Goal: Task Accomplishment & Management: Use online tool/utility

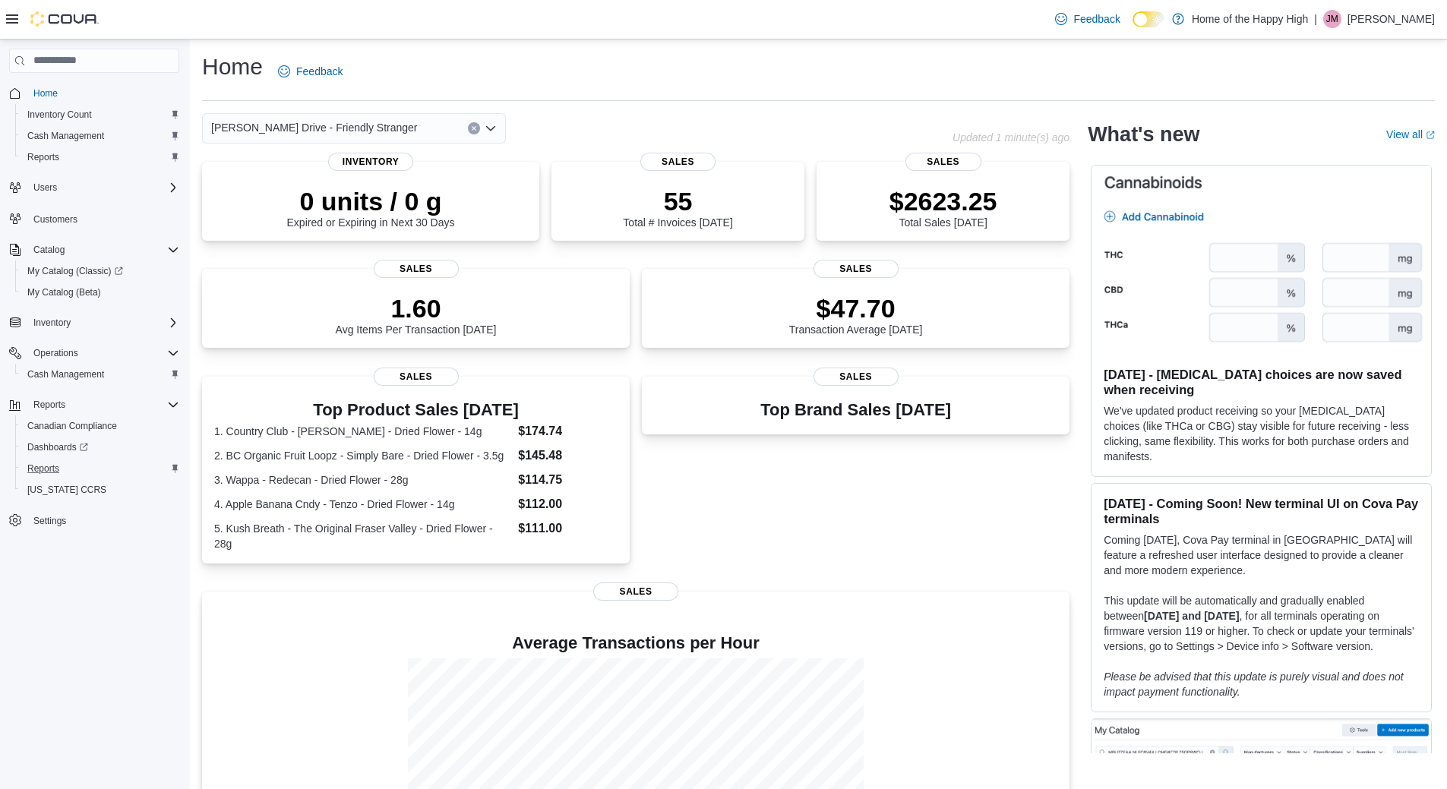
click at [44, 458] on button "Reports" at bounding box center [100, 468] width 170 height 21
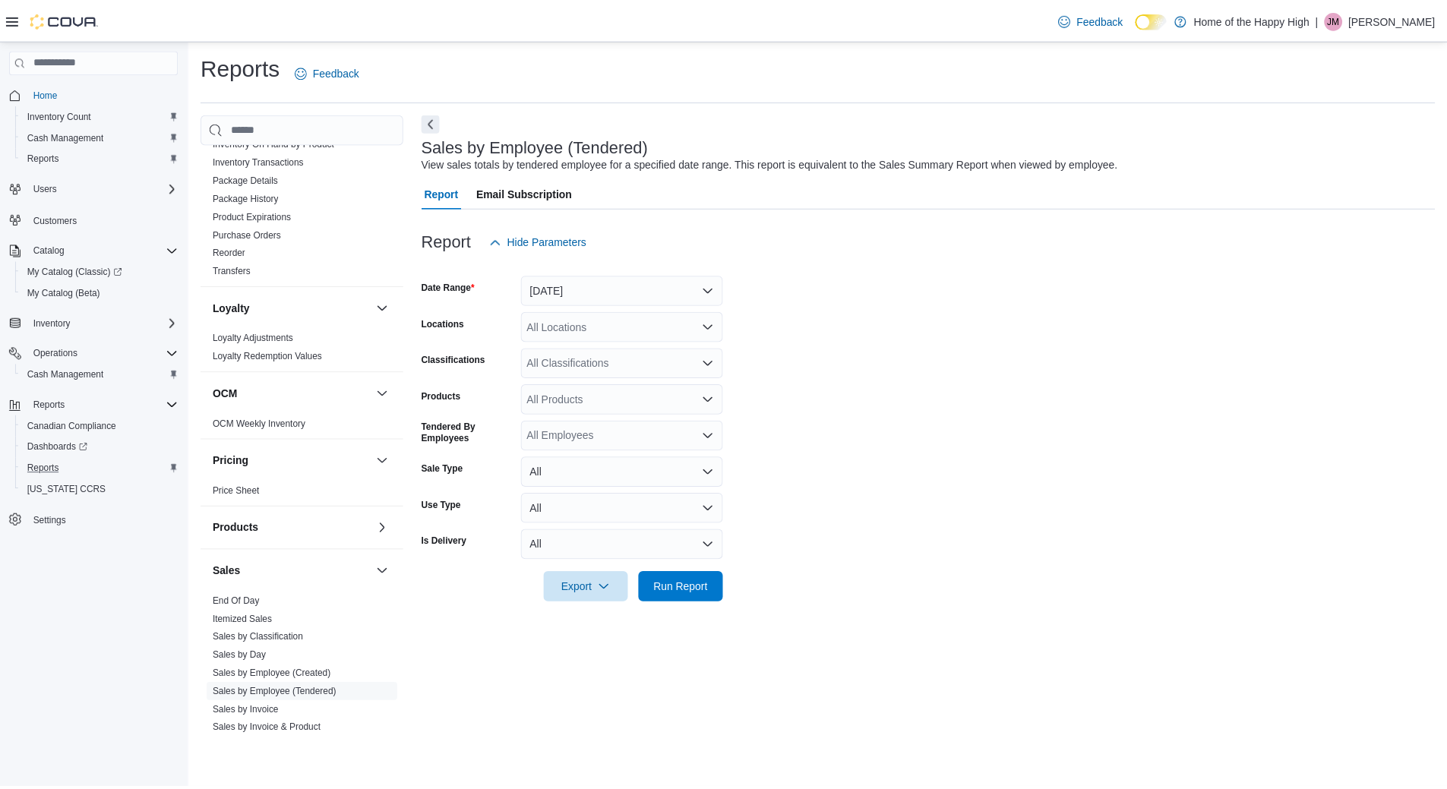
scroll to position [608, 0]
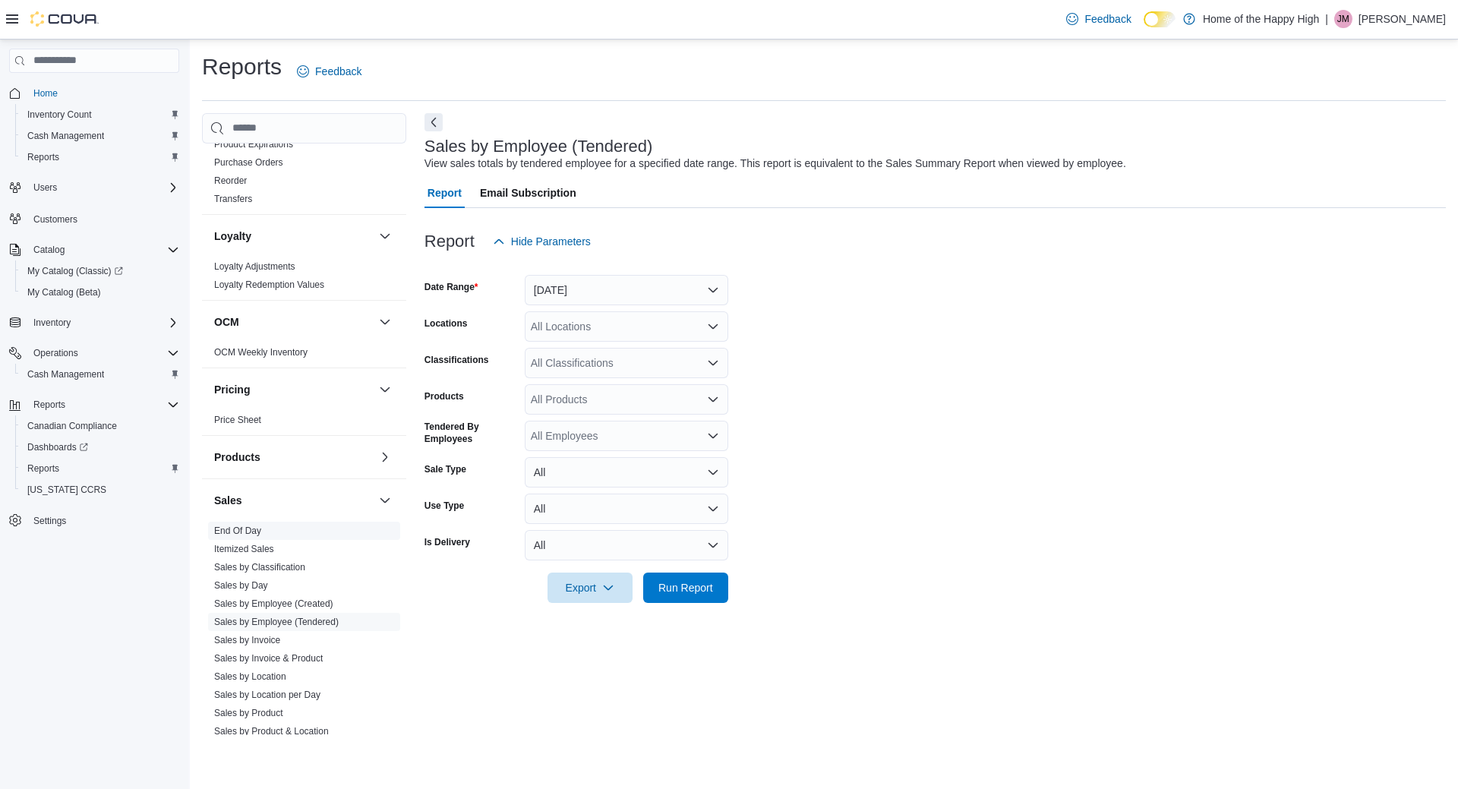
click at [260, 531] on link "End Of Day" at bounding box center [237, 531] width 47 height 11
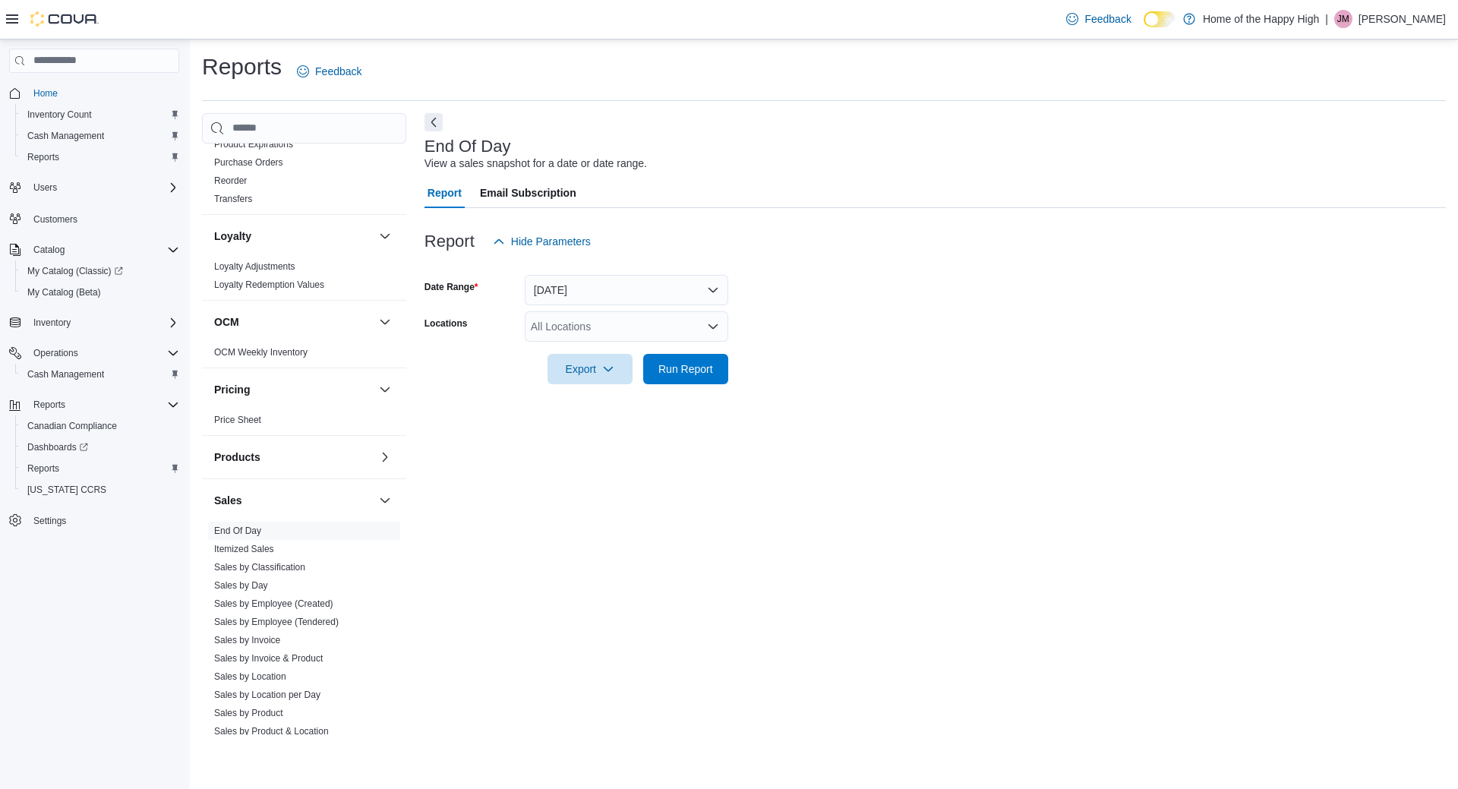
click at [604, 308] on form "Date Range Today Locations All Locations Export Run Report" at bounding box center [935, 321] width 1021 height 128
click at [604, 314] on div "All Locations" at bounding box center [627, 326] width 204 height 30
type input "****"
click at [693, 344] on button "[PERSON_NAME] Drive - Friendly Stranger" at bounding box center [627, 353] width 204 height 22
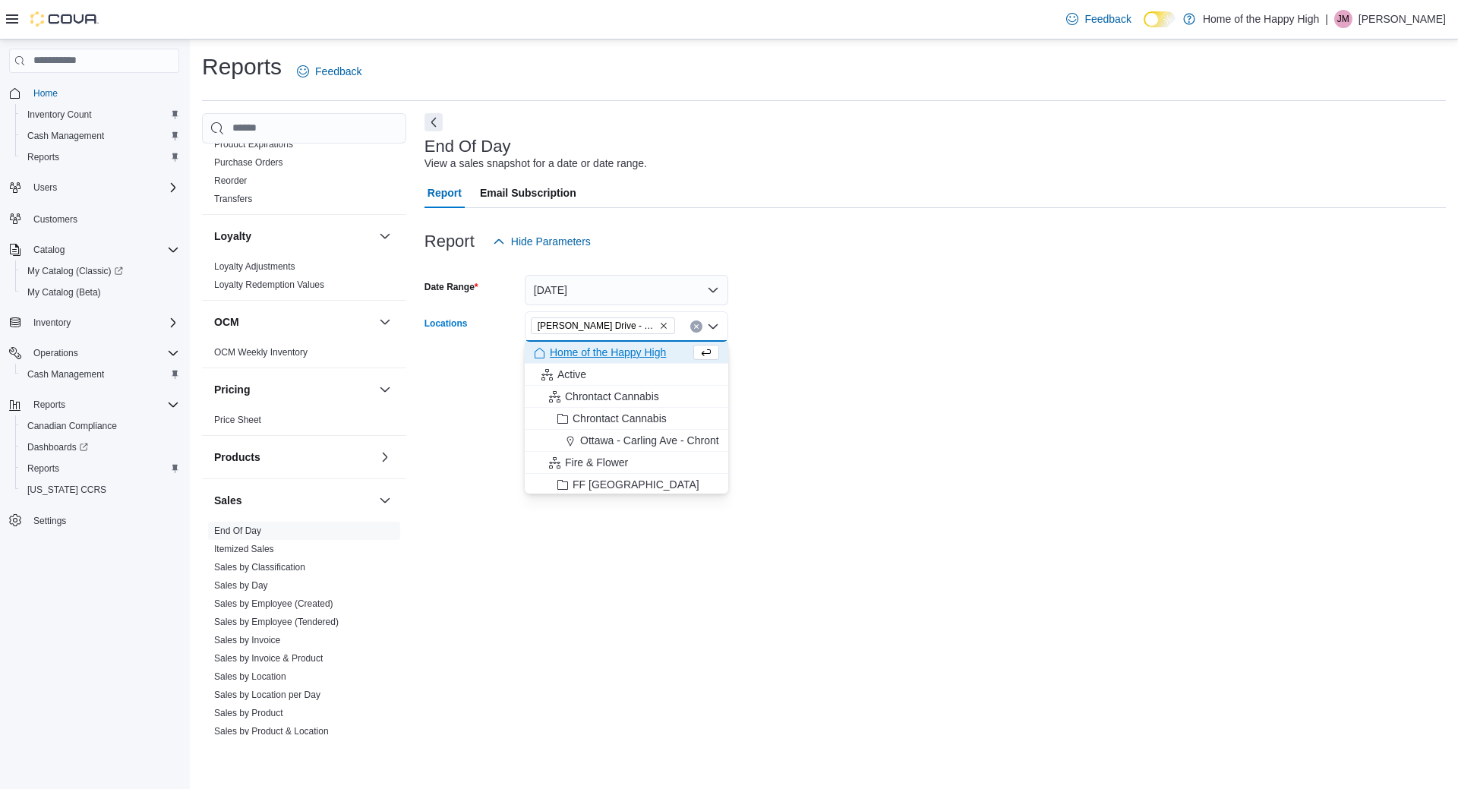
click at [825, 323] on form "Date Range Today Locations Dundas - Osler Drive - Friendly Stranger Combo box. …" at bounding box center [935, 321] width 1021 height 128
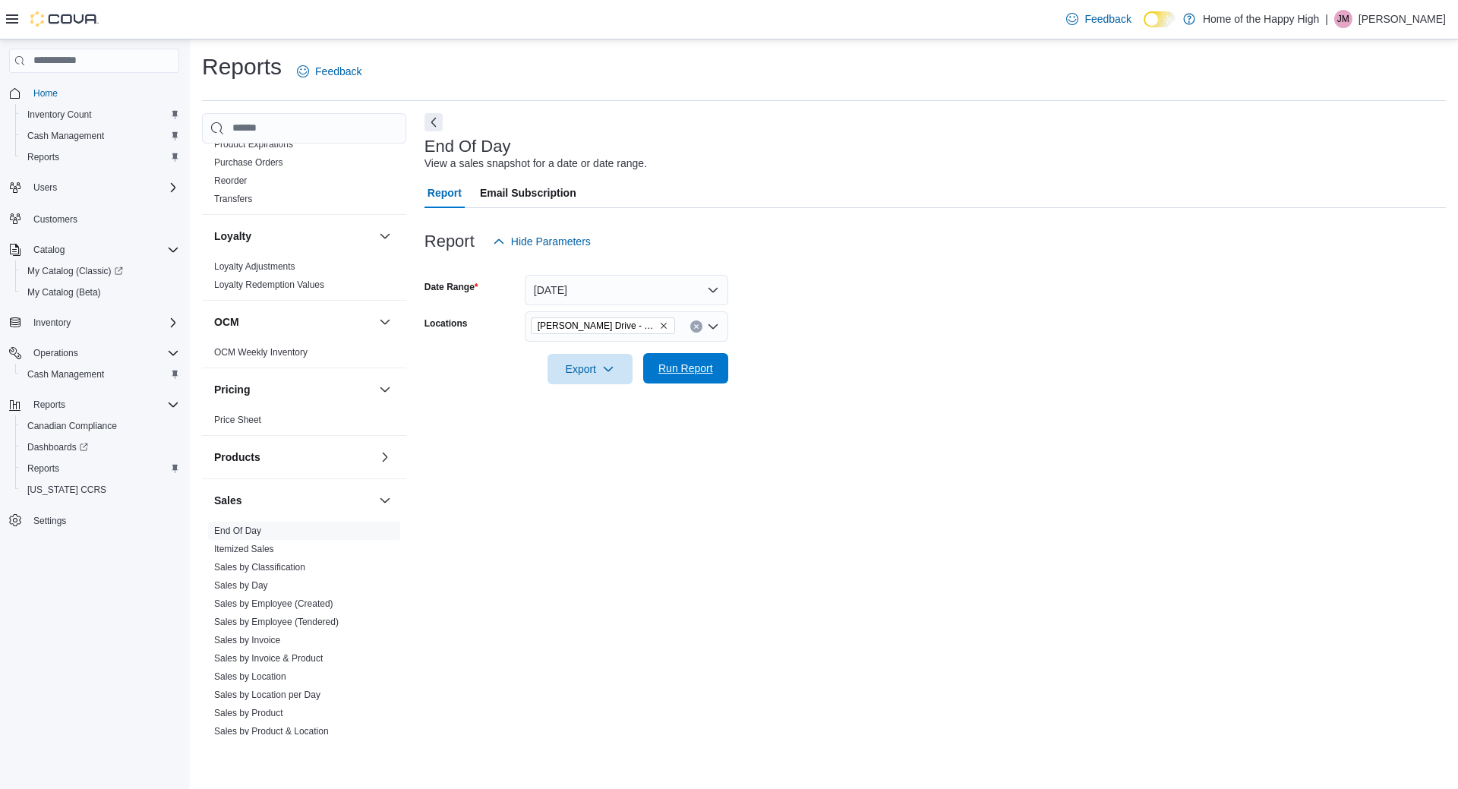
click at [722, 371] on button "Run Report" at bounding box center [685, 368] width 85 height 30
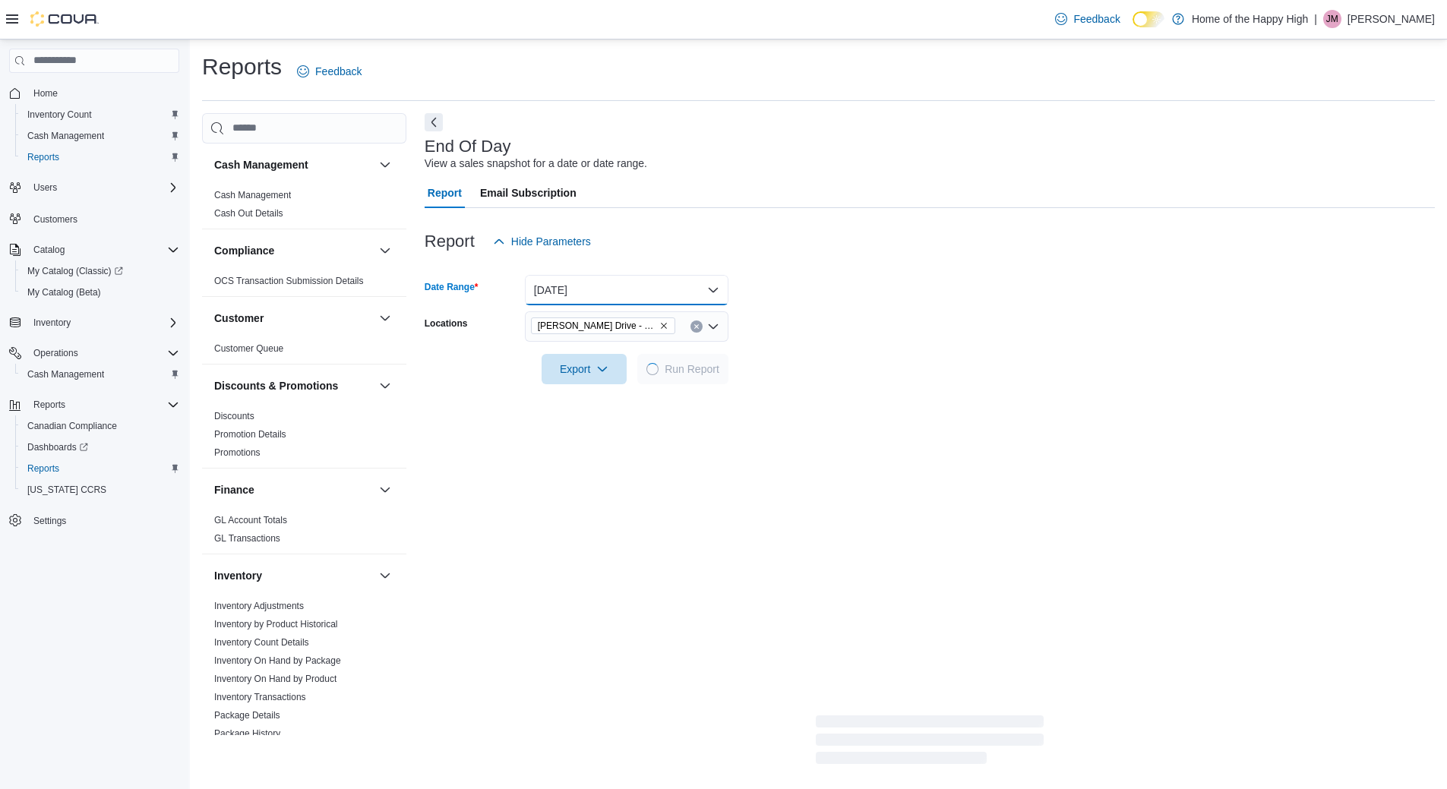
click at [587, 281] on button "[DATE]" at bounding box center [627, 290] width 204 height 30
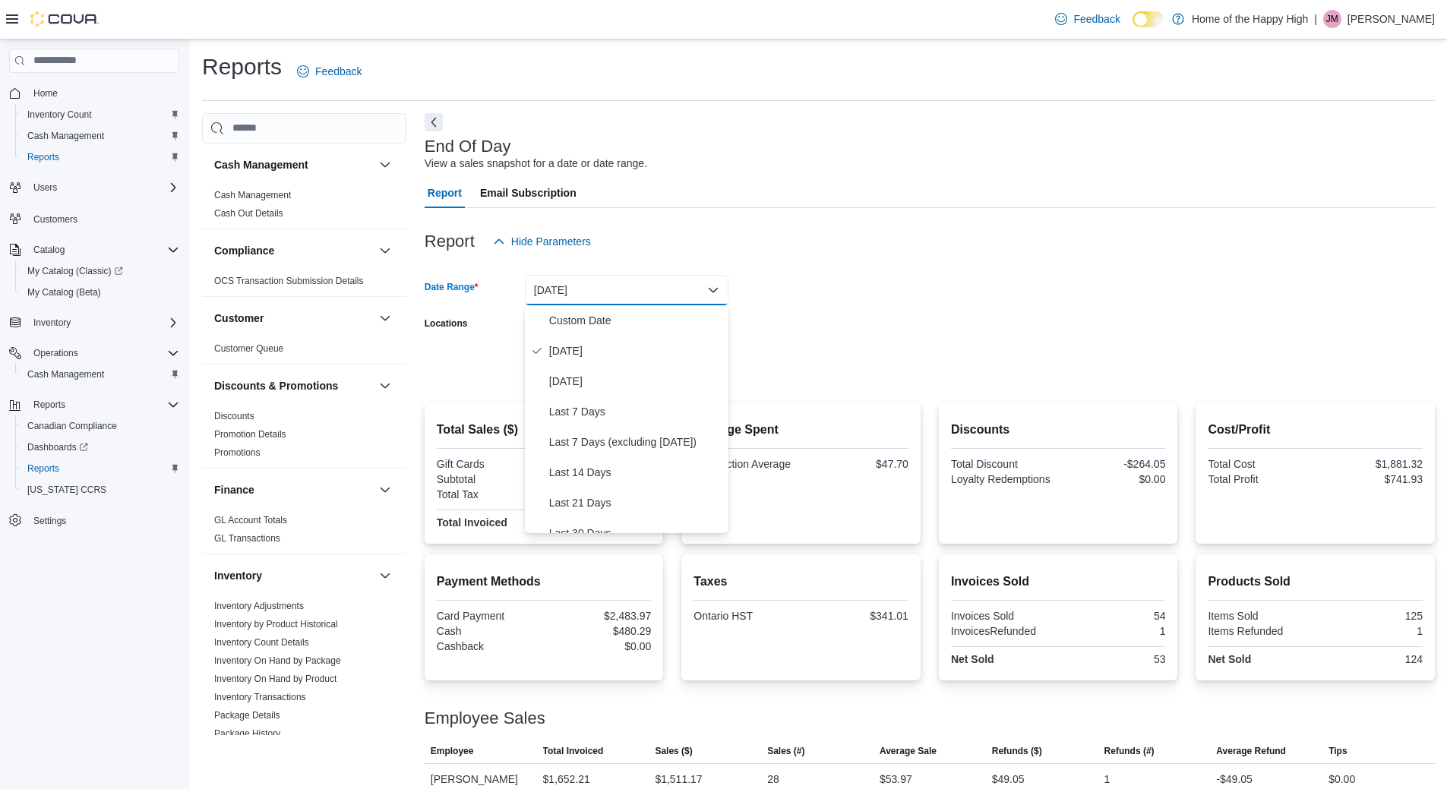
click at [615, 254] on div "Report Hide Parameters" at bounding box center [930, 241] width 1010 height 30
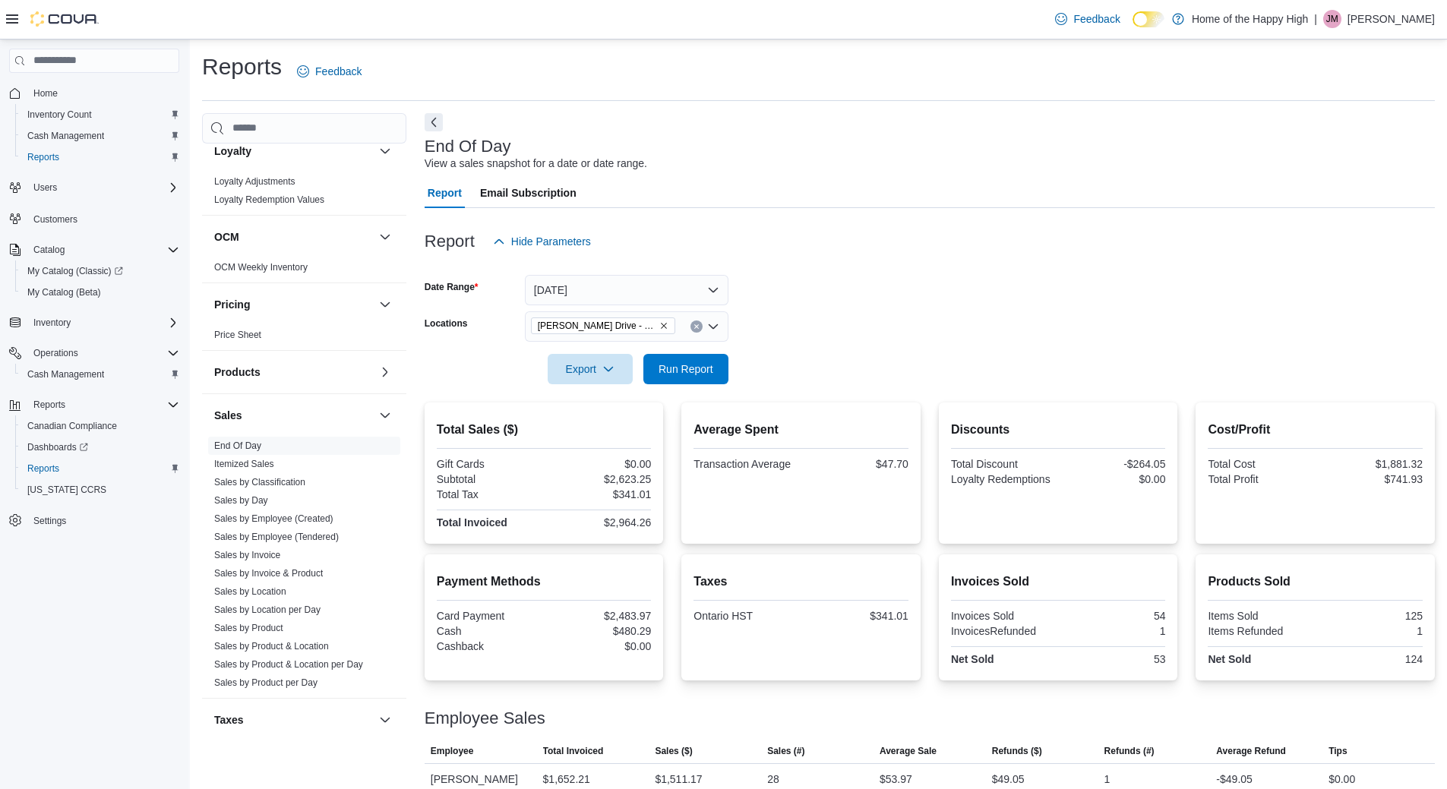
scroll to position [757, 0]
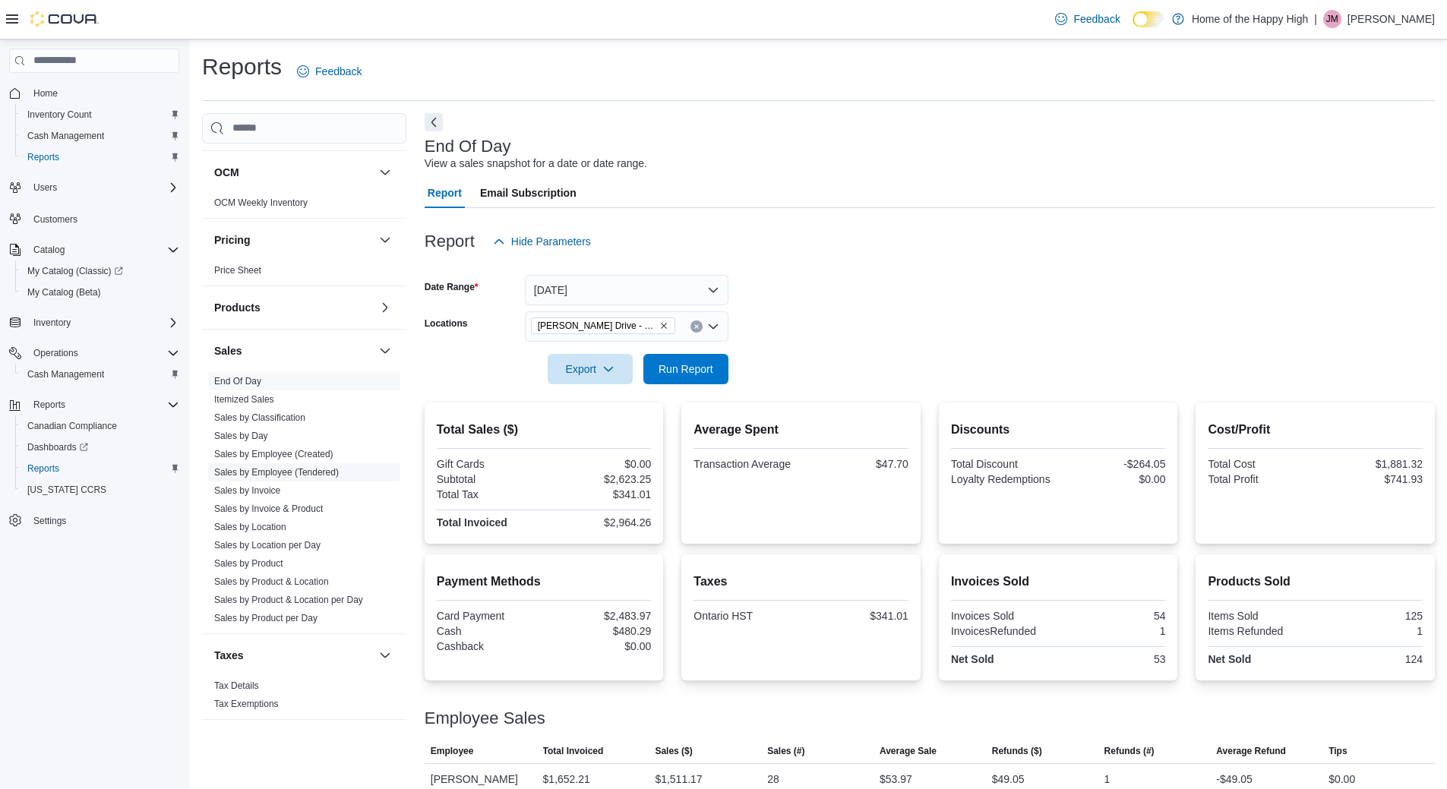
click at [327, 466] on span "Sales by Employee (Tendered)" at bounding box center [276, 472] width 125 height 12
click at [327, 472] on link "Sales by Employee (Tendered)" at bounding box center [276, 472] width 125 height 11
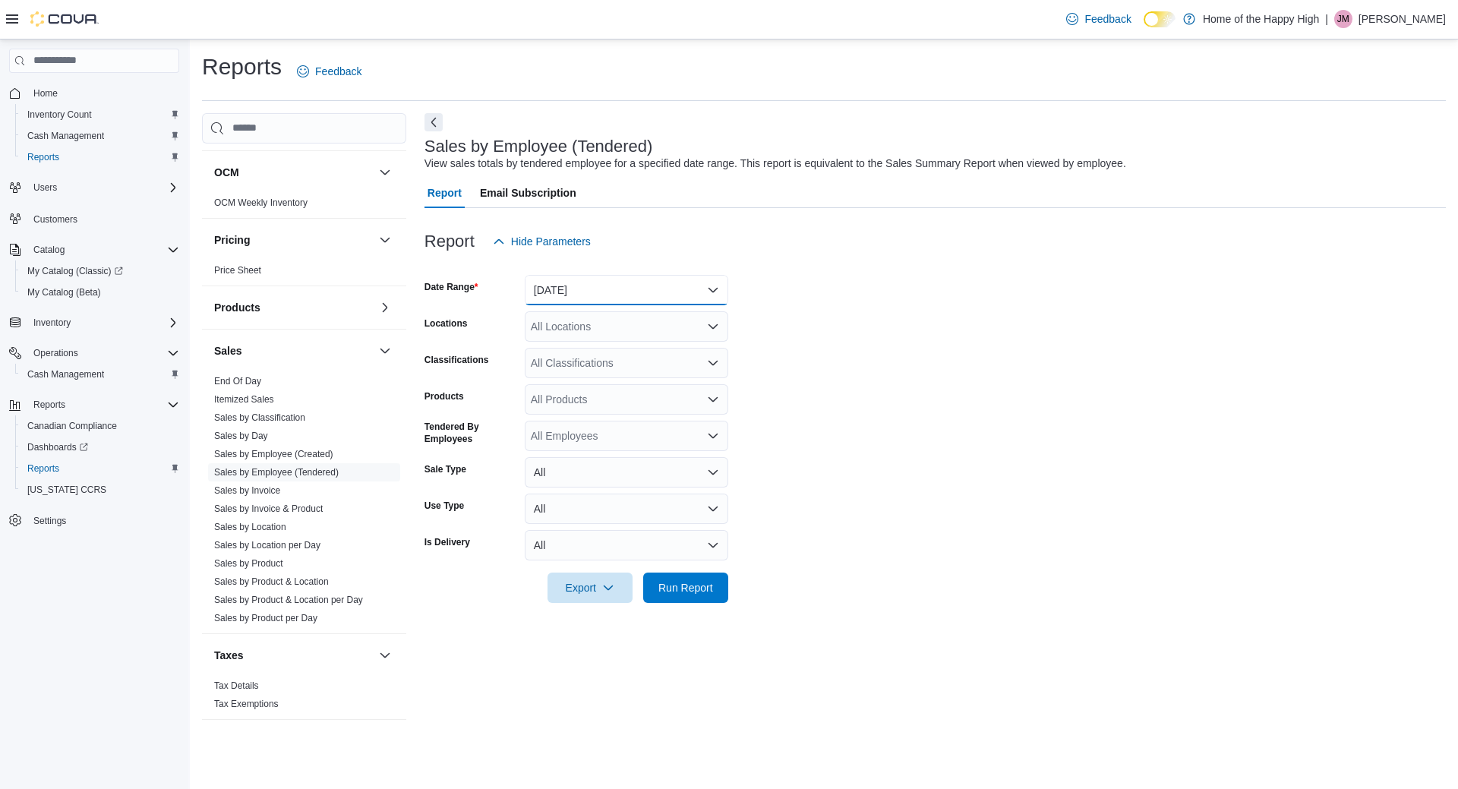
click at [554, 299] on button "[DATE]" at bounding box center [627, 290] width 204 height 30
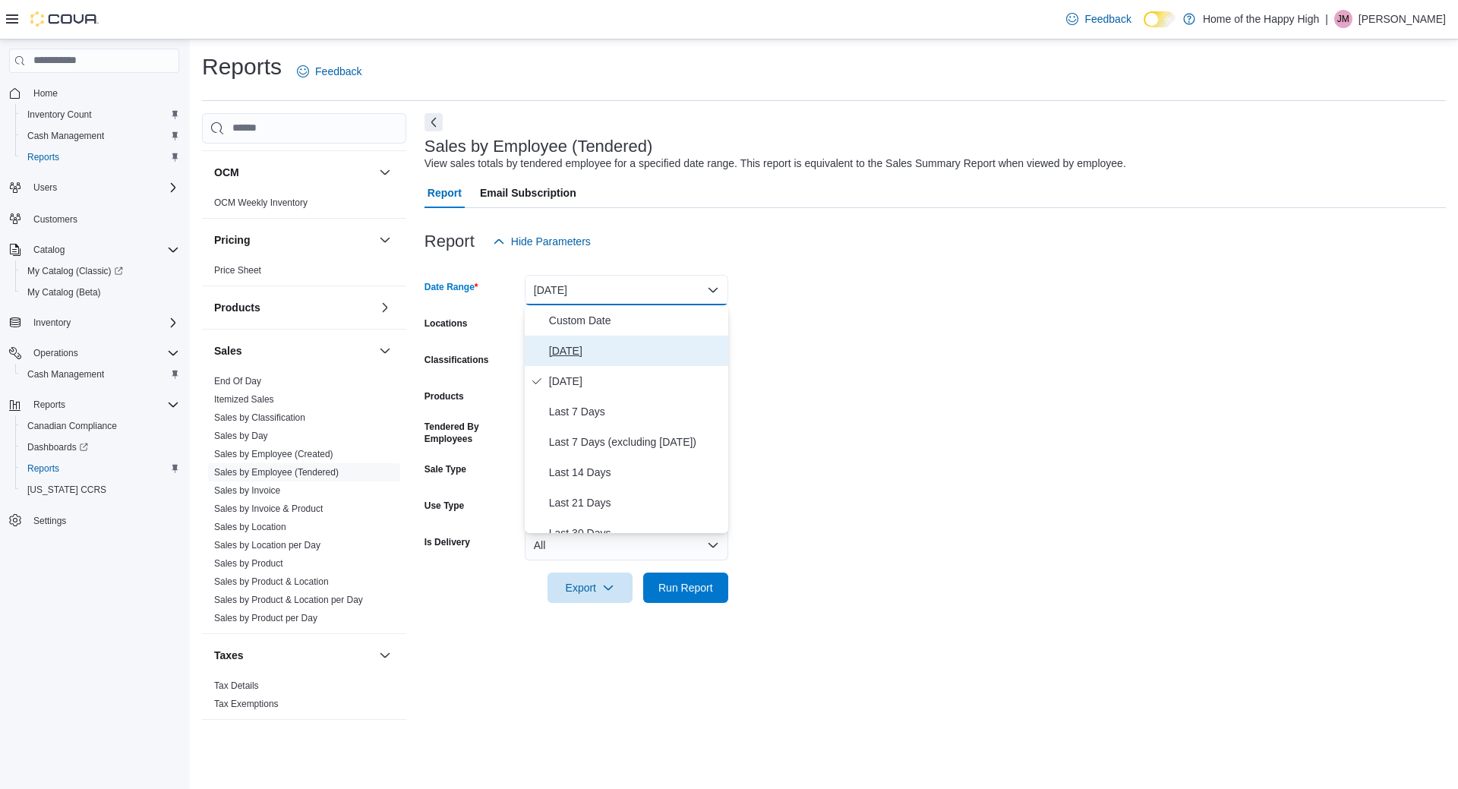
click at [564, 339] on button "[DATE]" at bounding box center [627, 351] width 204 height 30
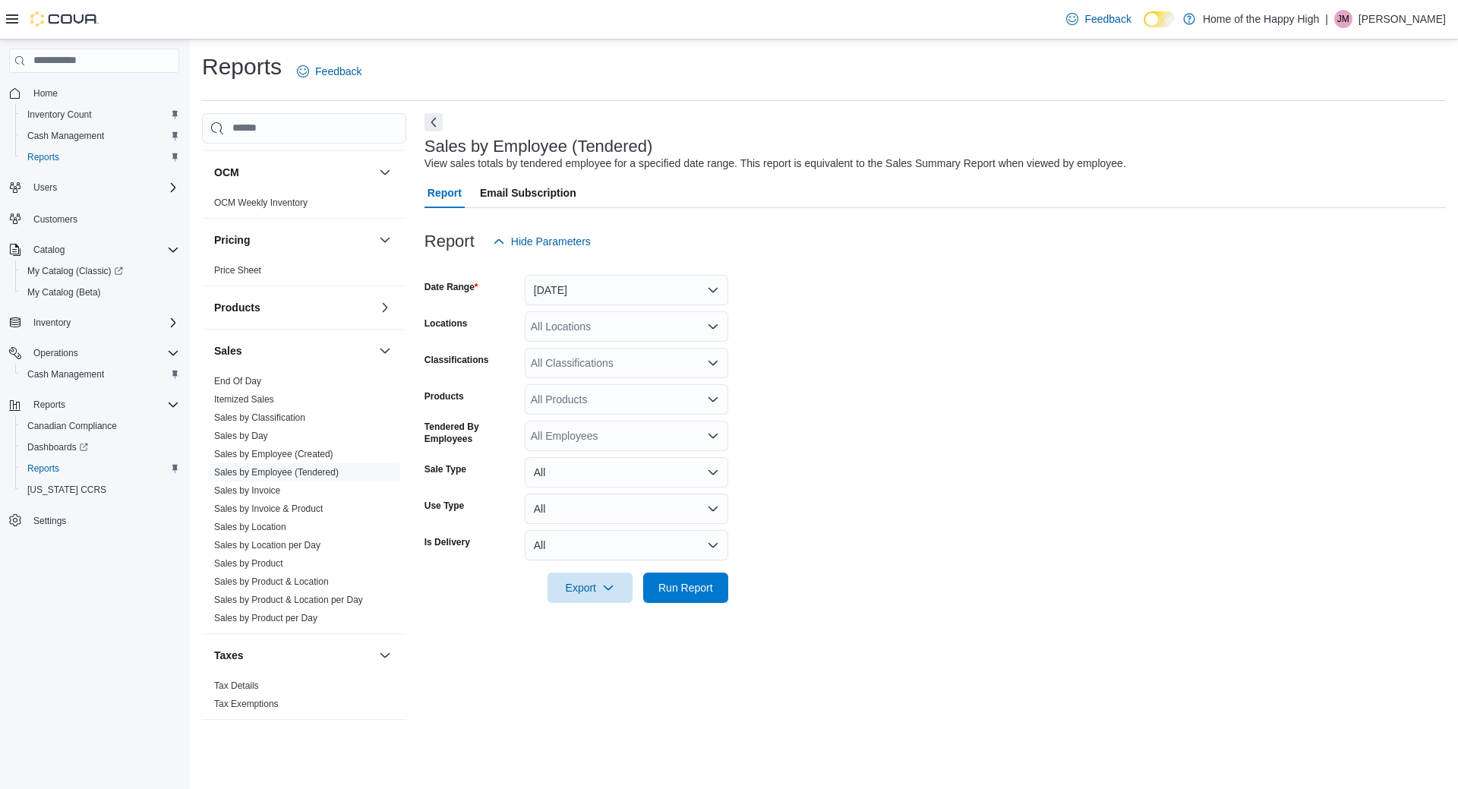
click at [570, 314] on div "All Locations" at bounding box center [627, 326] width 204 height 30
type input "****"
click at [686, 352] on span "[PERSON_NAME] Drive - Friendly Stranger" at bounding box center [691, 352] width 207 height 15
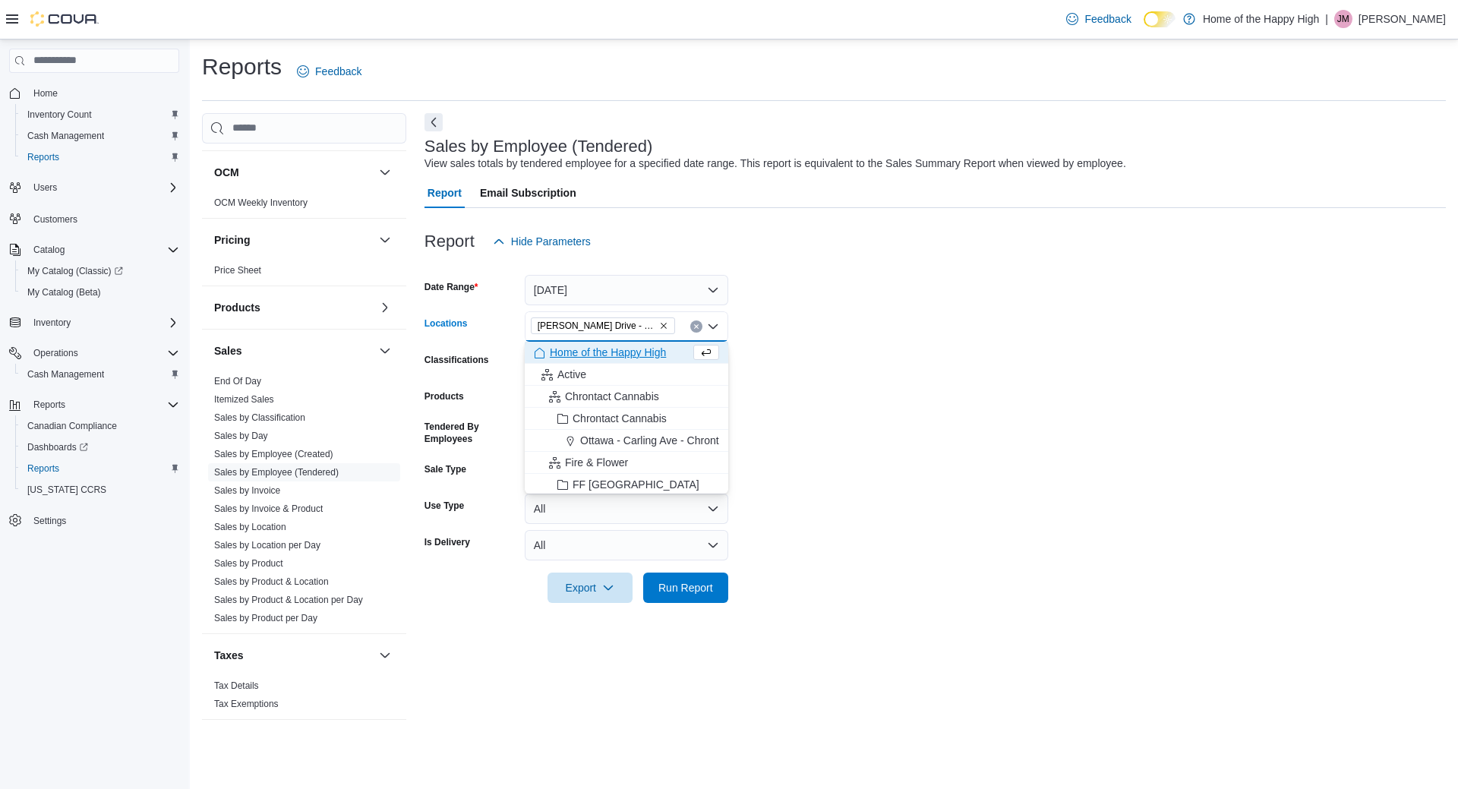
click at [983, 365] on form "Date Range [DATE] Locations [GEOGRAPHIC_DATA][PERSON_NAME] Drive - Friendly Str…" at bounding box center [935, 430] width 1021 height 346
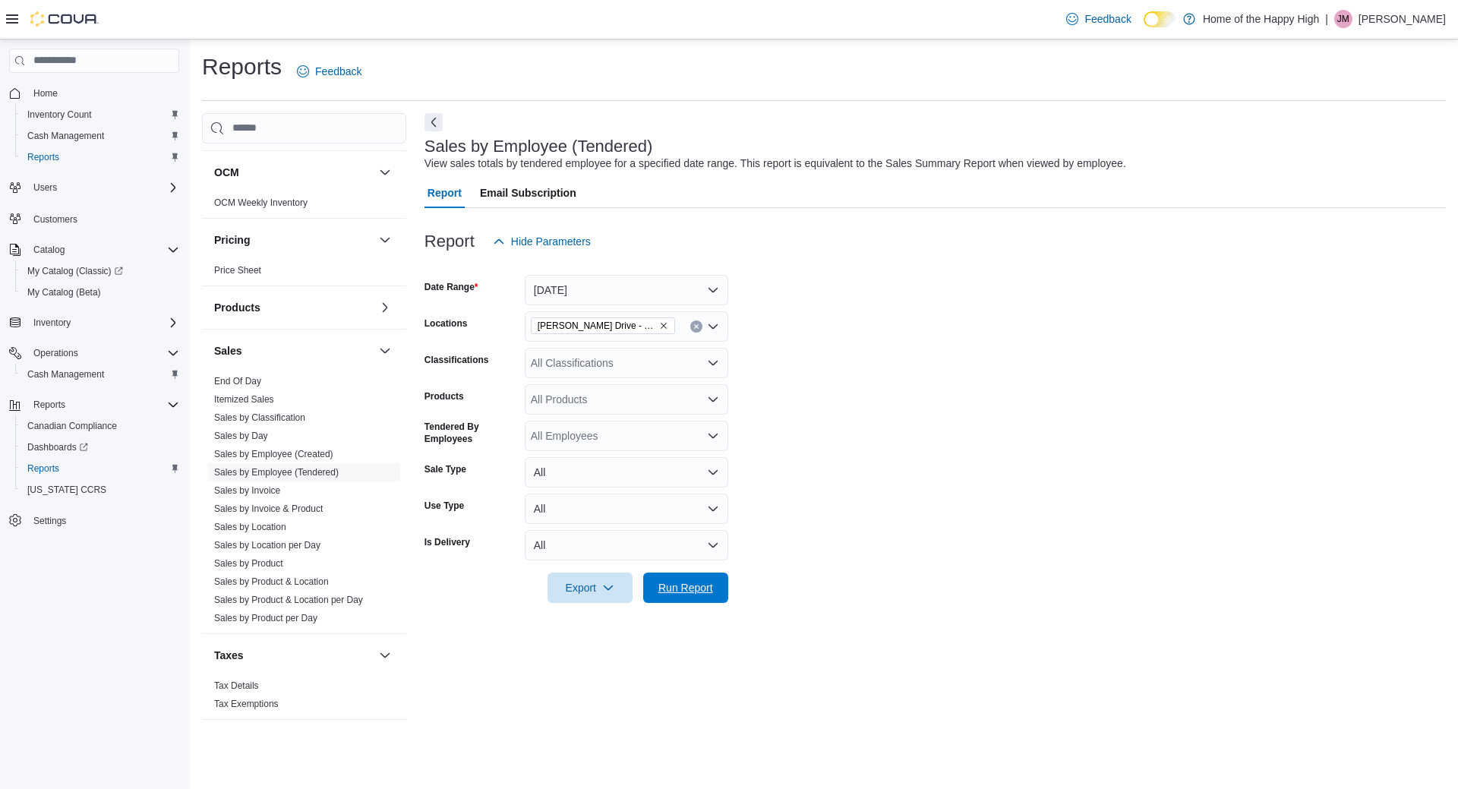
drag, startPoint x: 703, startPoint y: 592, endPoint x: 689, endPoint y: 494, distance: 99.8
click at [702, 592] on span "Run Report" at bounding box center [685, 587] width 55 height 15
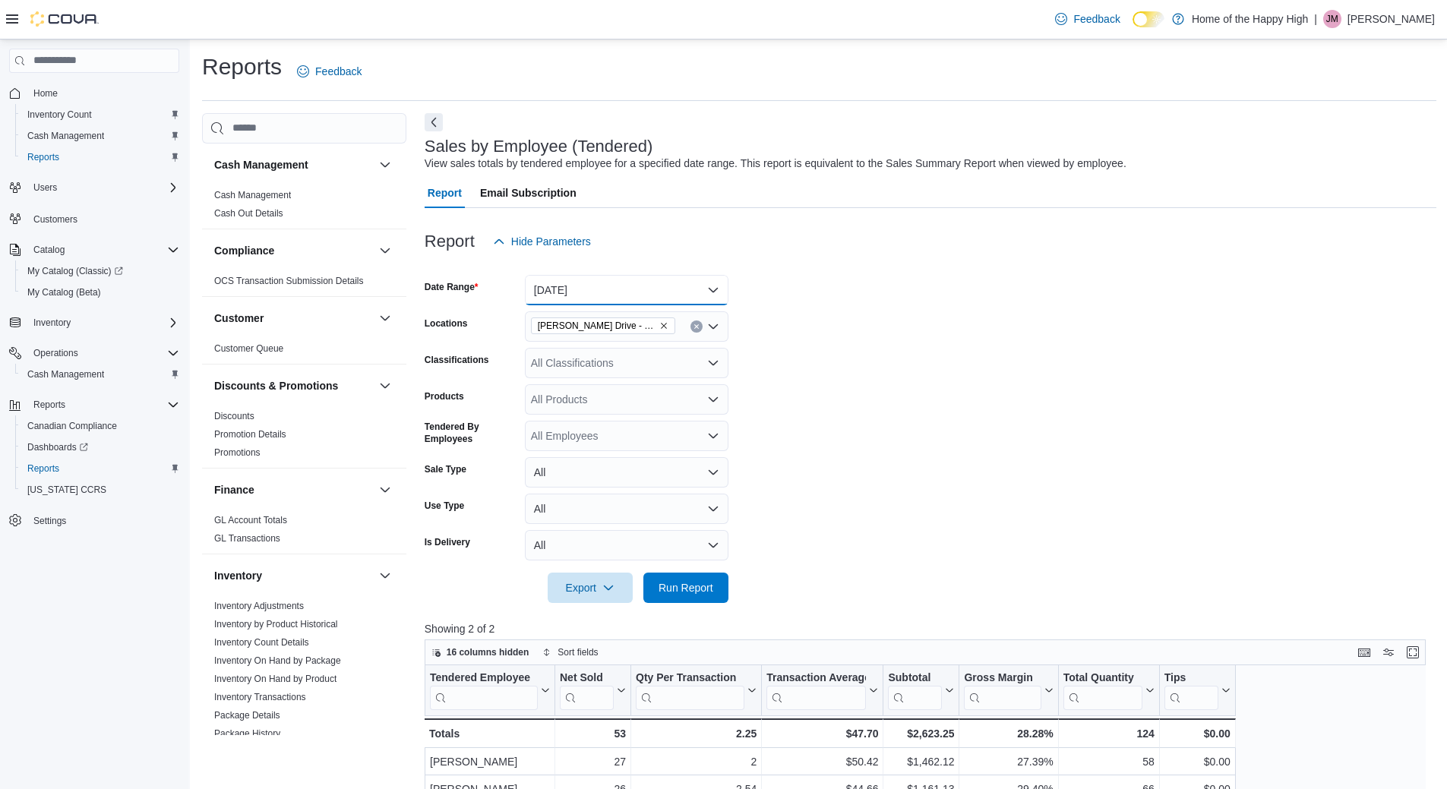
click at [636, 295] on button "[DATE]" at bounding box center [627, 290] width 204 height 30
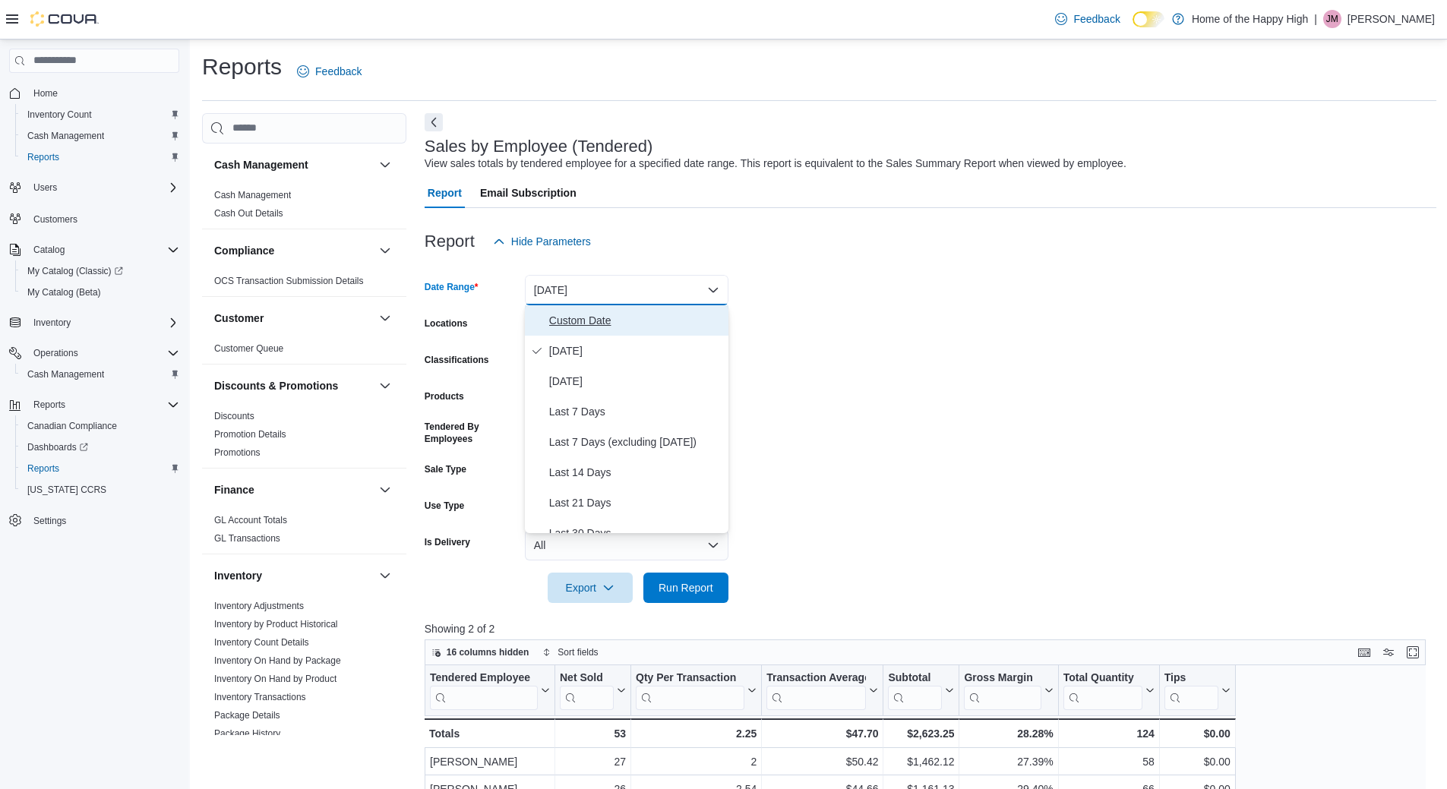
click at [620, 315] on span "Custom Date" at bounding box center [635, 320] width 173 height 18
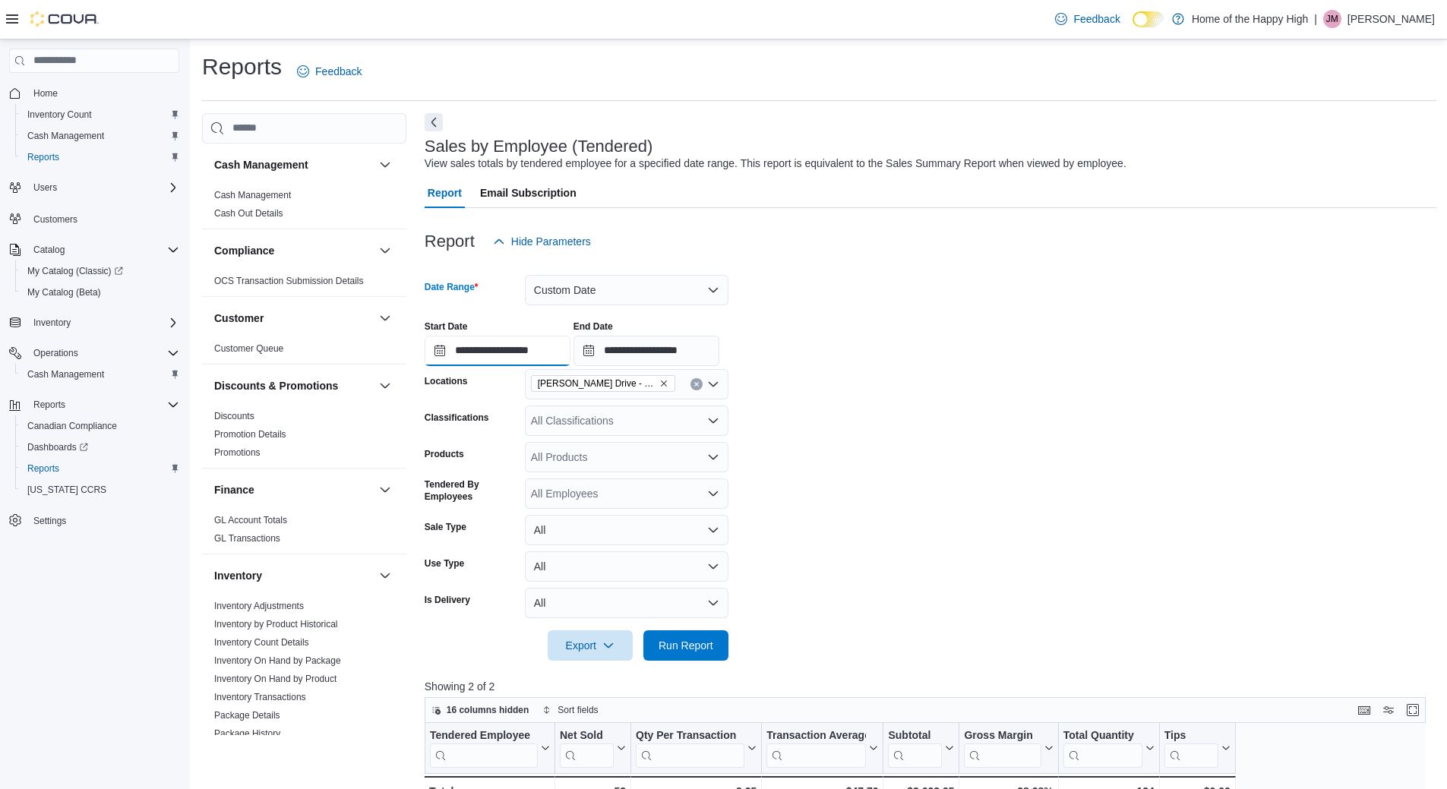
click at [554, 350] on input "**********" at bounding box center [498, 351] width 146 height 30
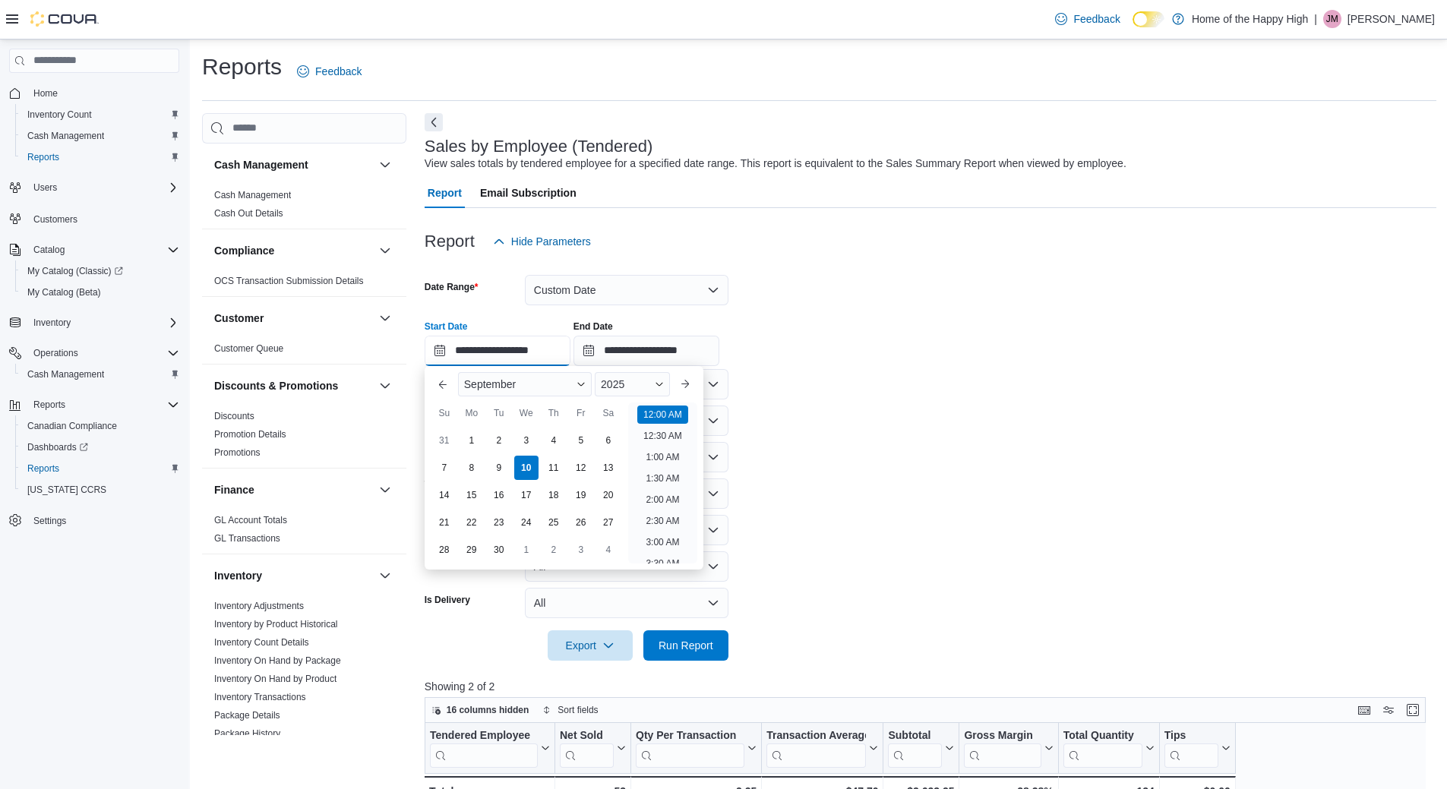
scroll to position [47, 0]
click at [673, 538] on li "4:00 AM" at bounding box center [662, 538] width 46 height 18
type input "**********"
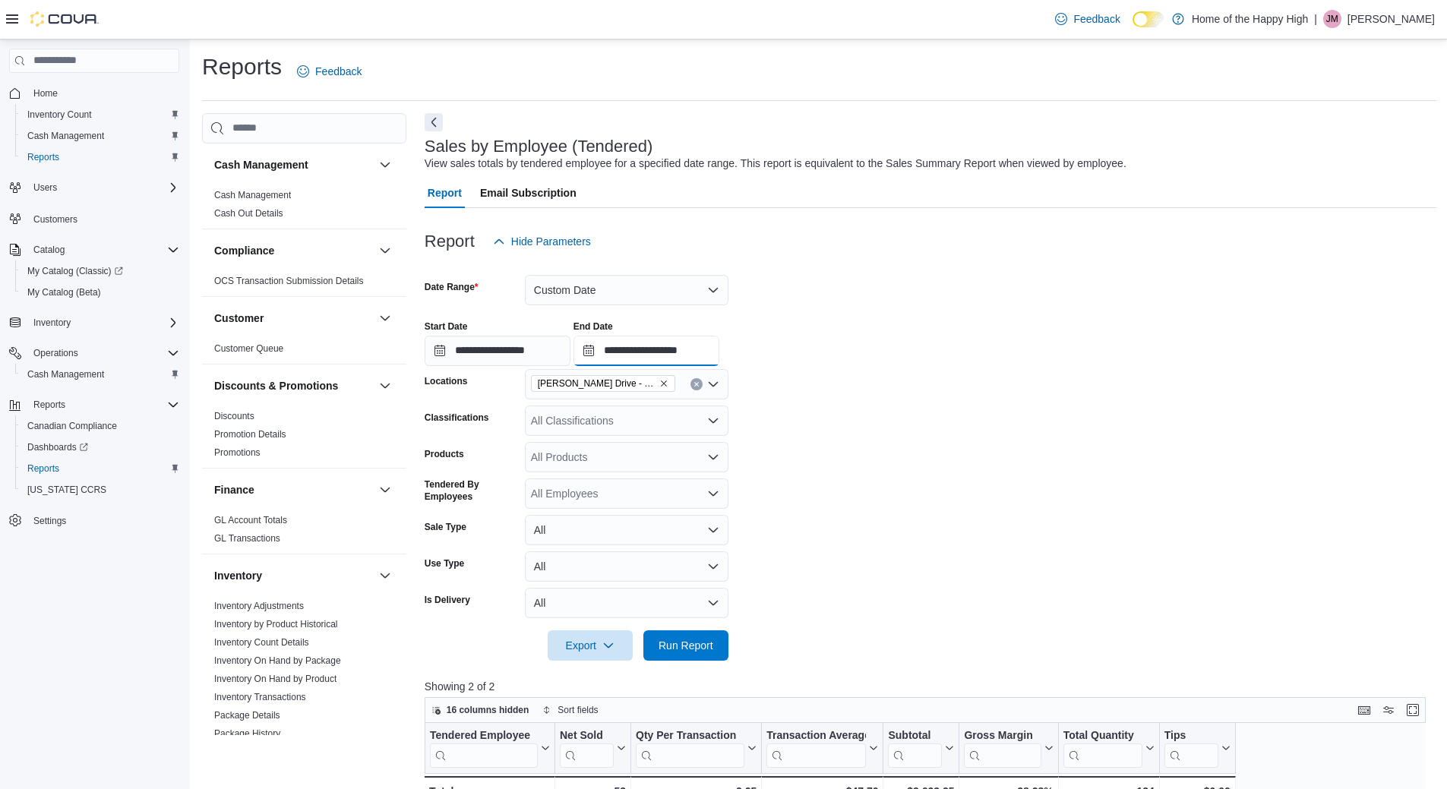
click at [696, 358] on input "**********" at bounding box center [646, 351] width 146 height 30
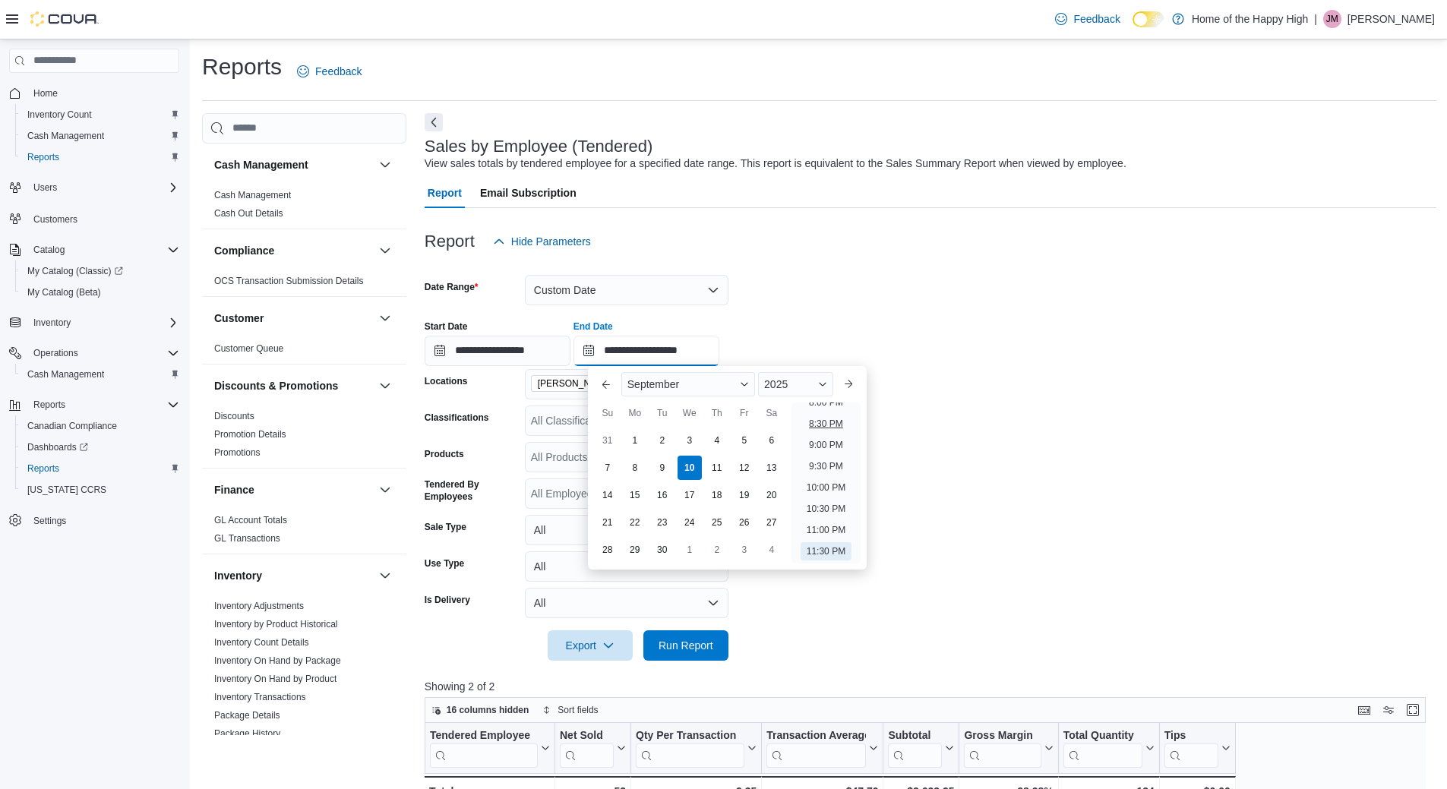
scroll to position [787, 0]
click at [822, 434] on li "7:00 PM" at bounding box center [826, 436] width 46 height 18
type input "**********"
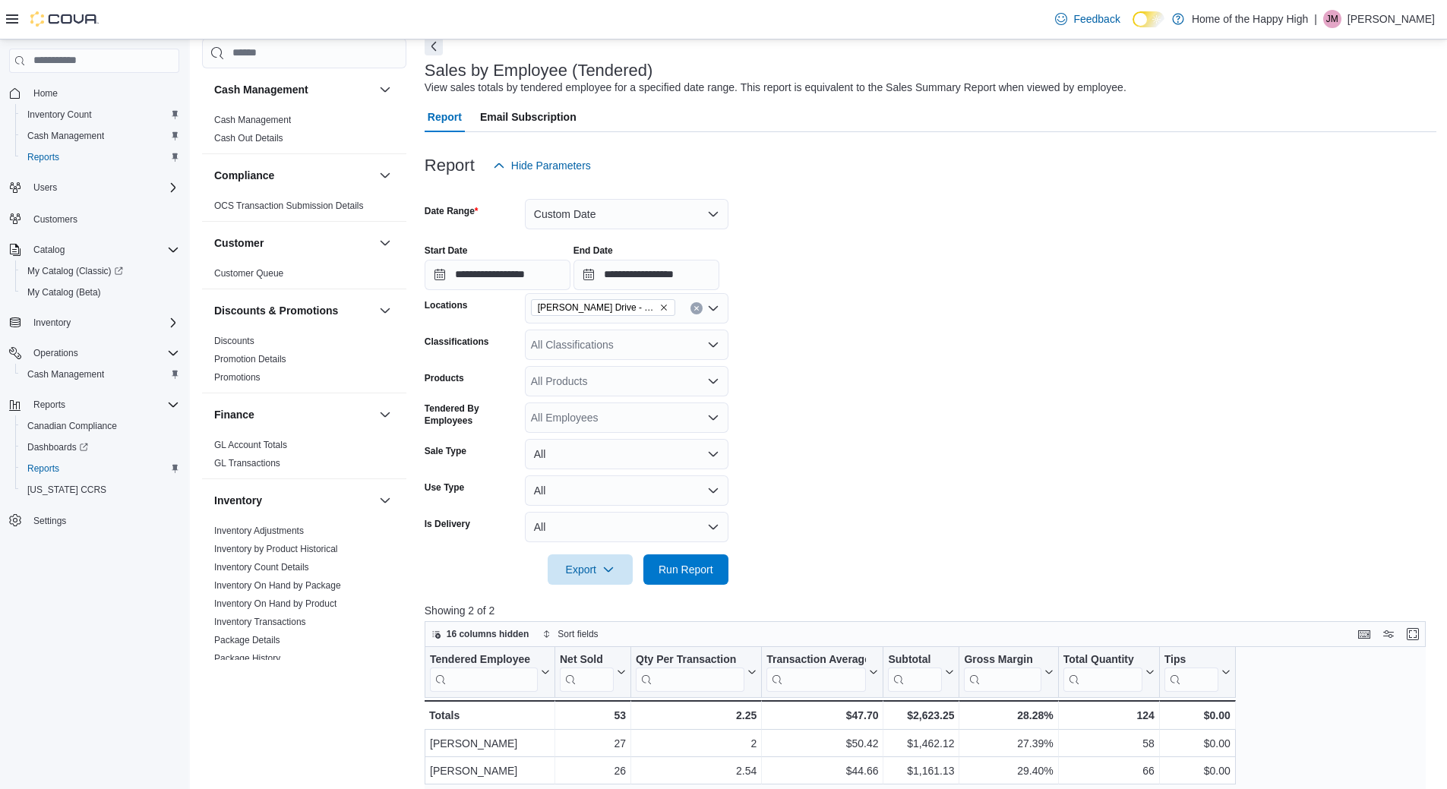
scroll to position [152, 0]
